Goal: Navigation & Orientation: Find specific page/section

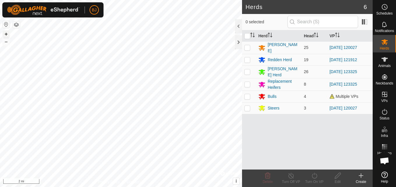
click at [5, 32] on button "+" at bounding box center [6, 34] width 7 height 7
click at [3, 34] on button "+" at bounding box center [6, 34] width 7 height 7
click at [9, 34] on button "+" at bounding box center [6, 34] width 7 height 7
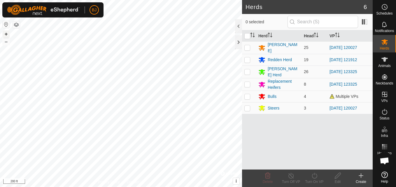
click at [6, 34] on button "+" at bounding box center [6, 34] width 7 height 7
